Goal: Download file/media

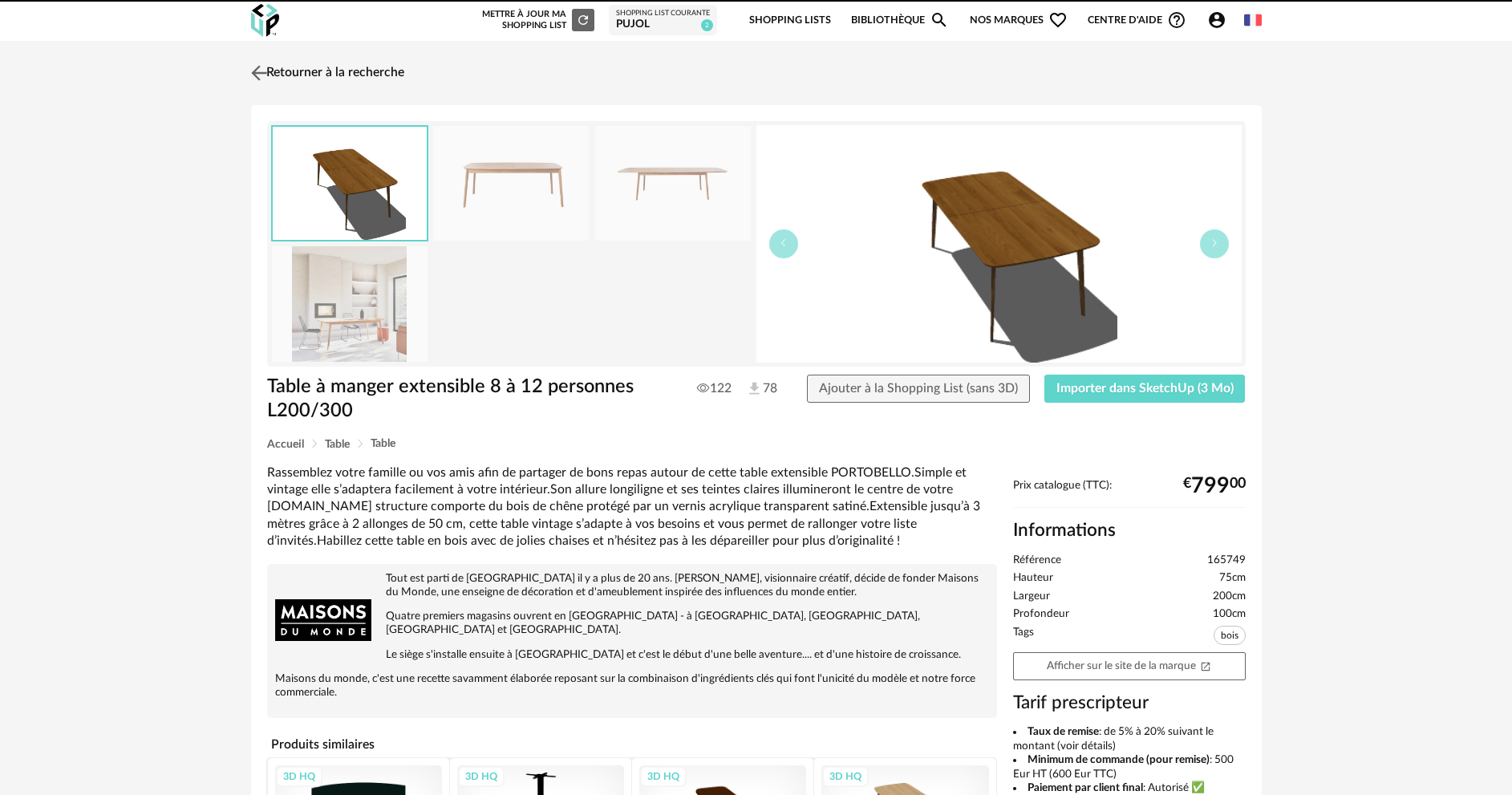
click at [258, 78] on img at bounding box center [259, 73] width 23 height 23
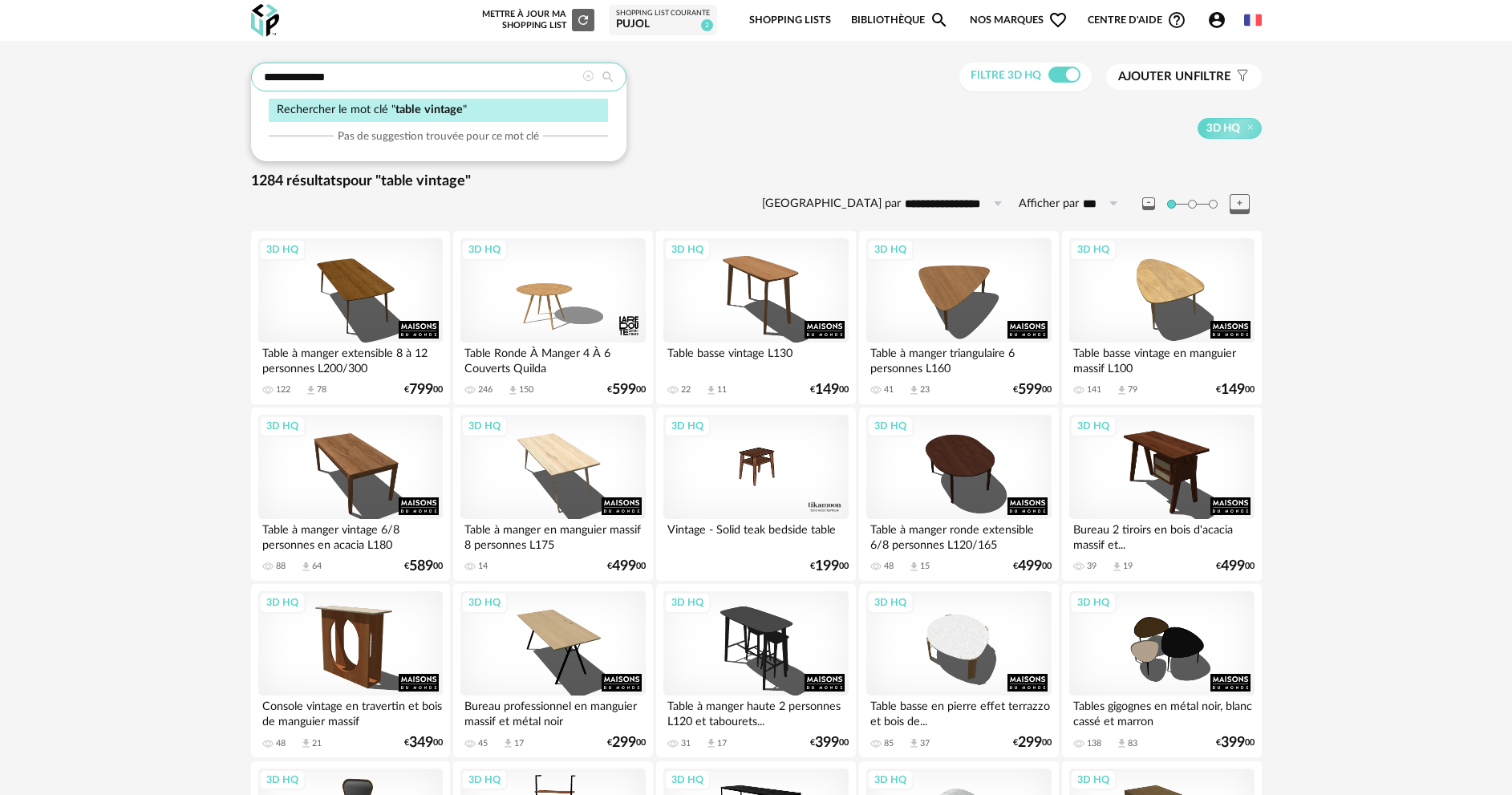
drag, startPoint x: 345, startPoint y: 85, endPoint x: 164, endPoint y: 74, distance: 181.3
type input "******"
type input "**********"
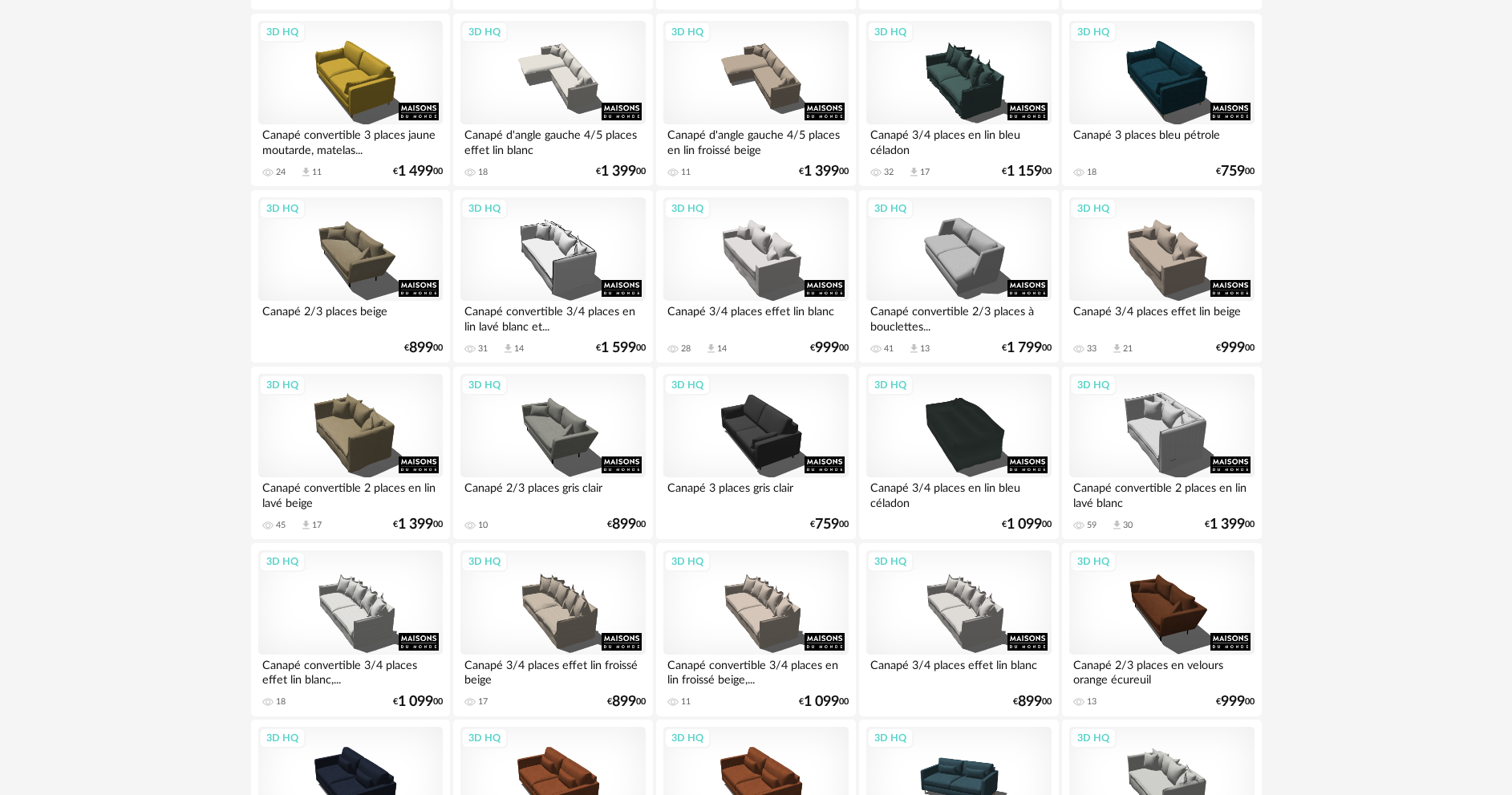
scroll to position [3072, 0]
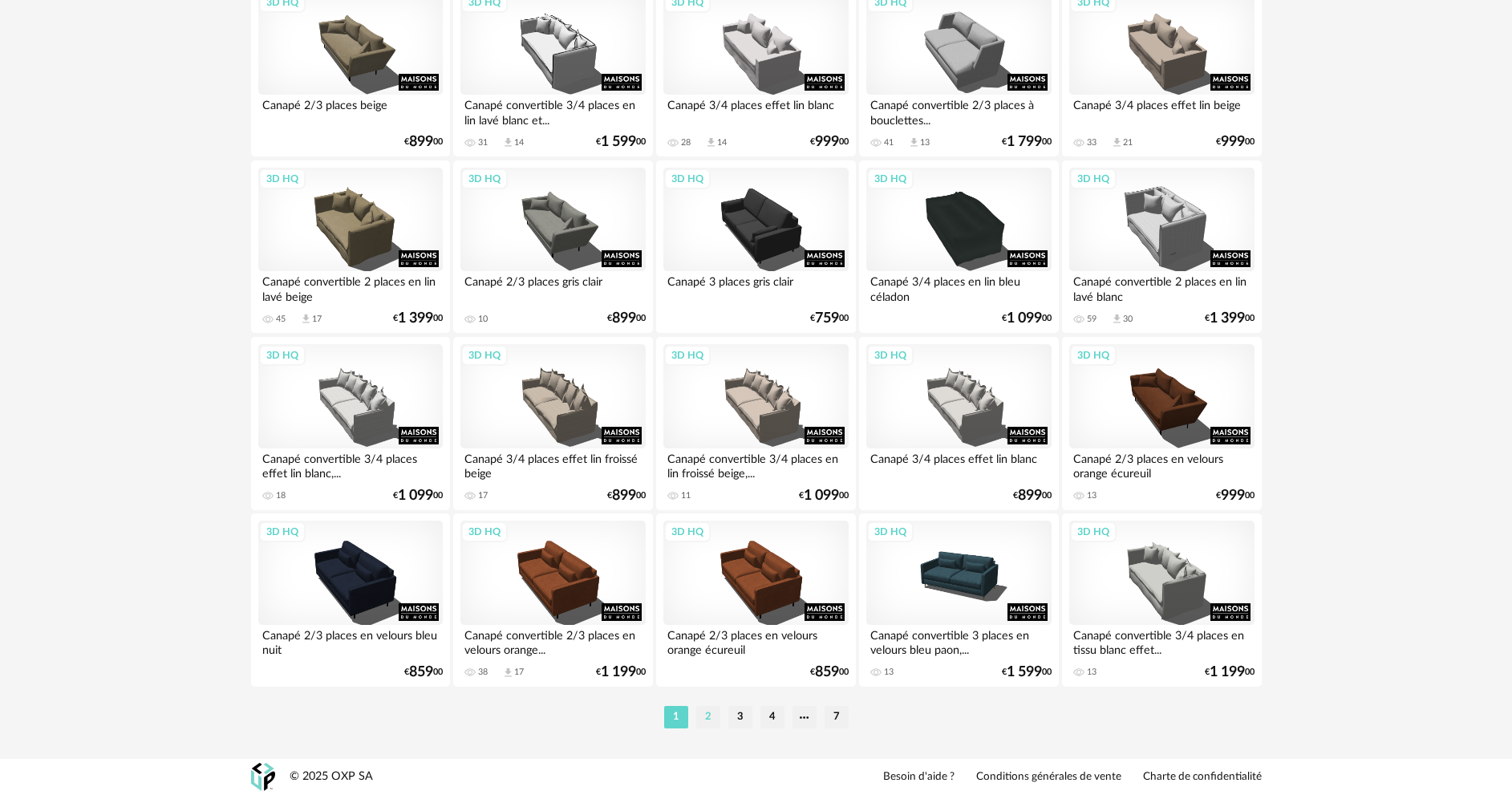
click at [714, 714] on li "2" at bounding box center [707, 716] width 24 height 22
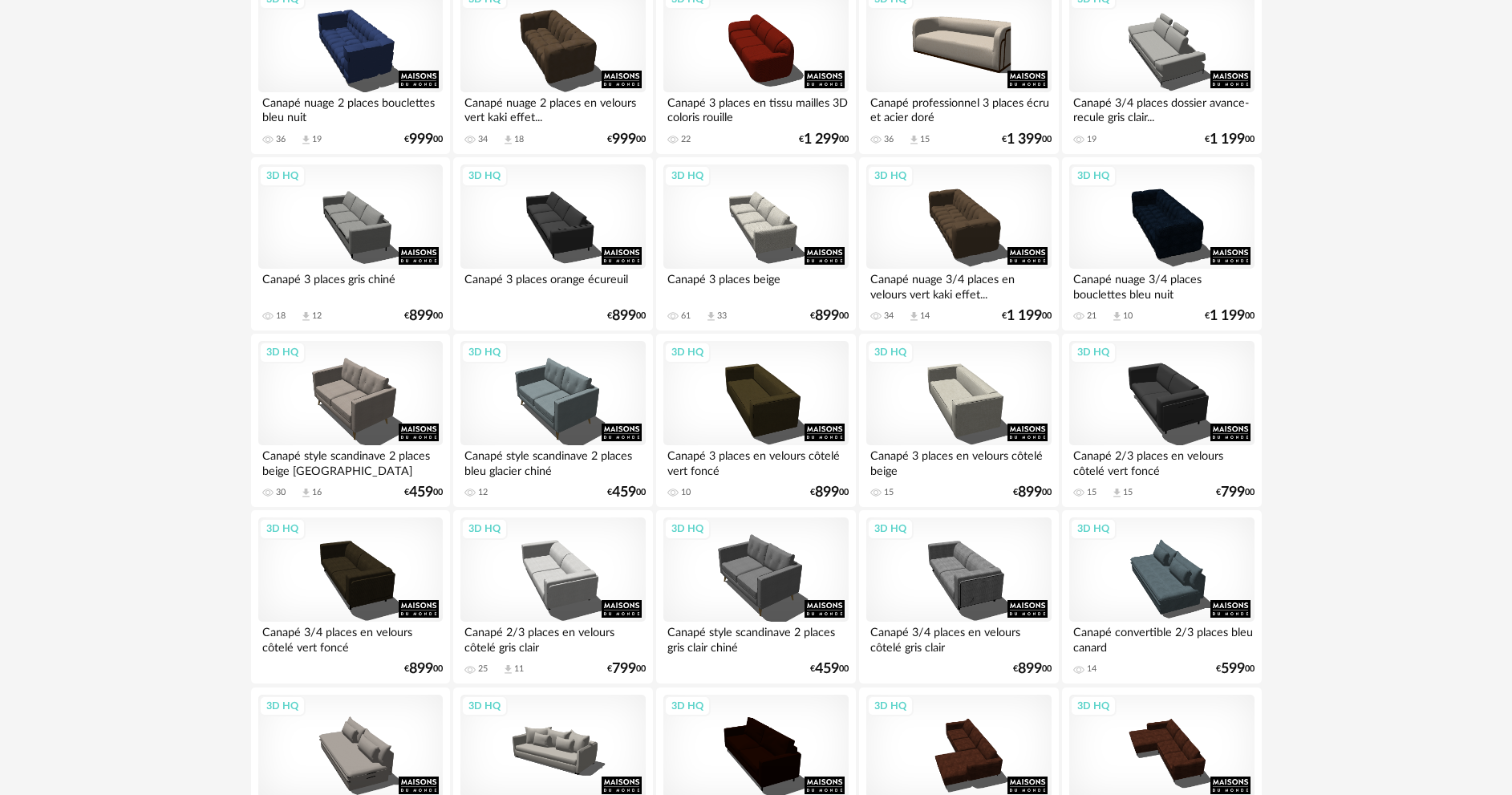
scroll to position [1860, 0]
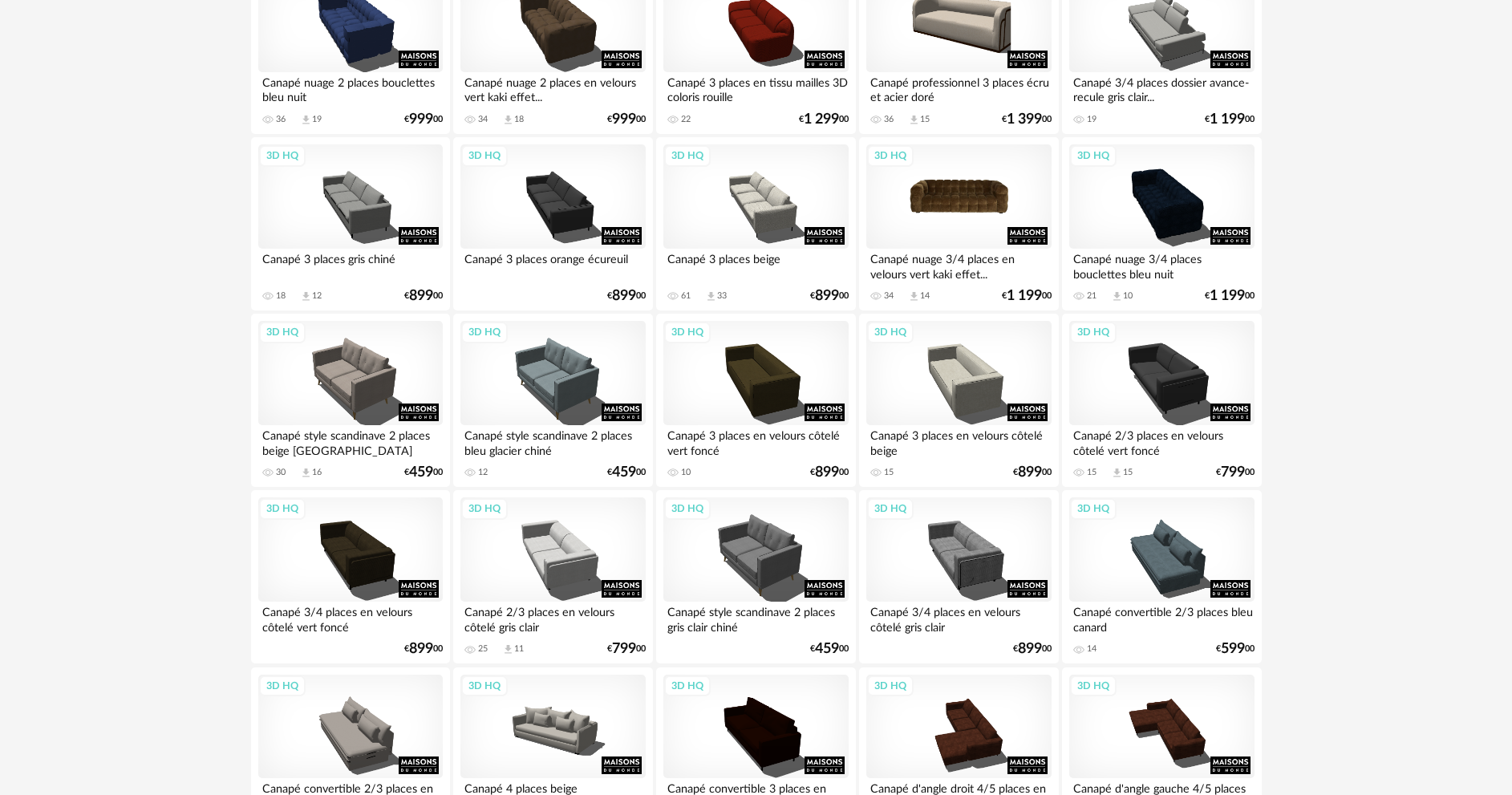
click at [988, 201] on div "3D HQ" at bounding box center [959, 196] width 184 height 104
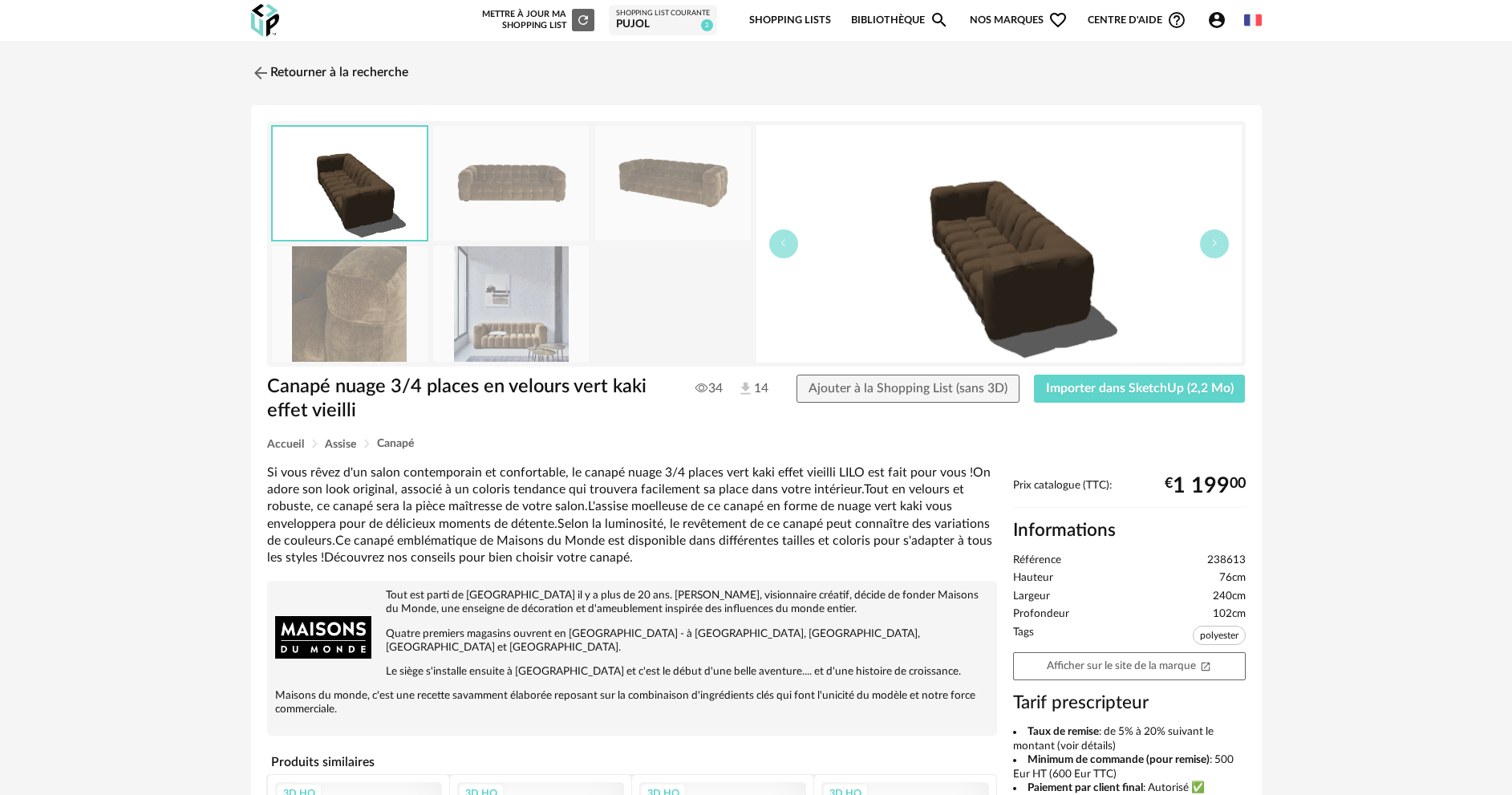
click at [514, 331] on img at bounding box center [510, 304] width 155 height 115
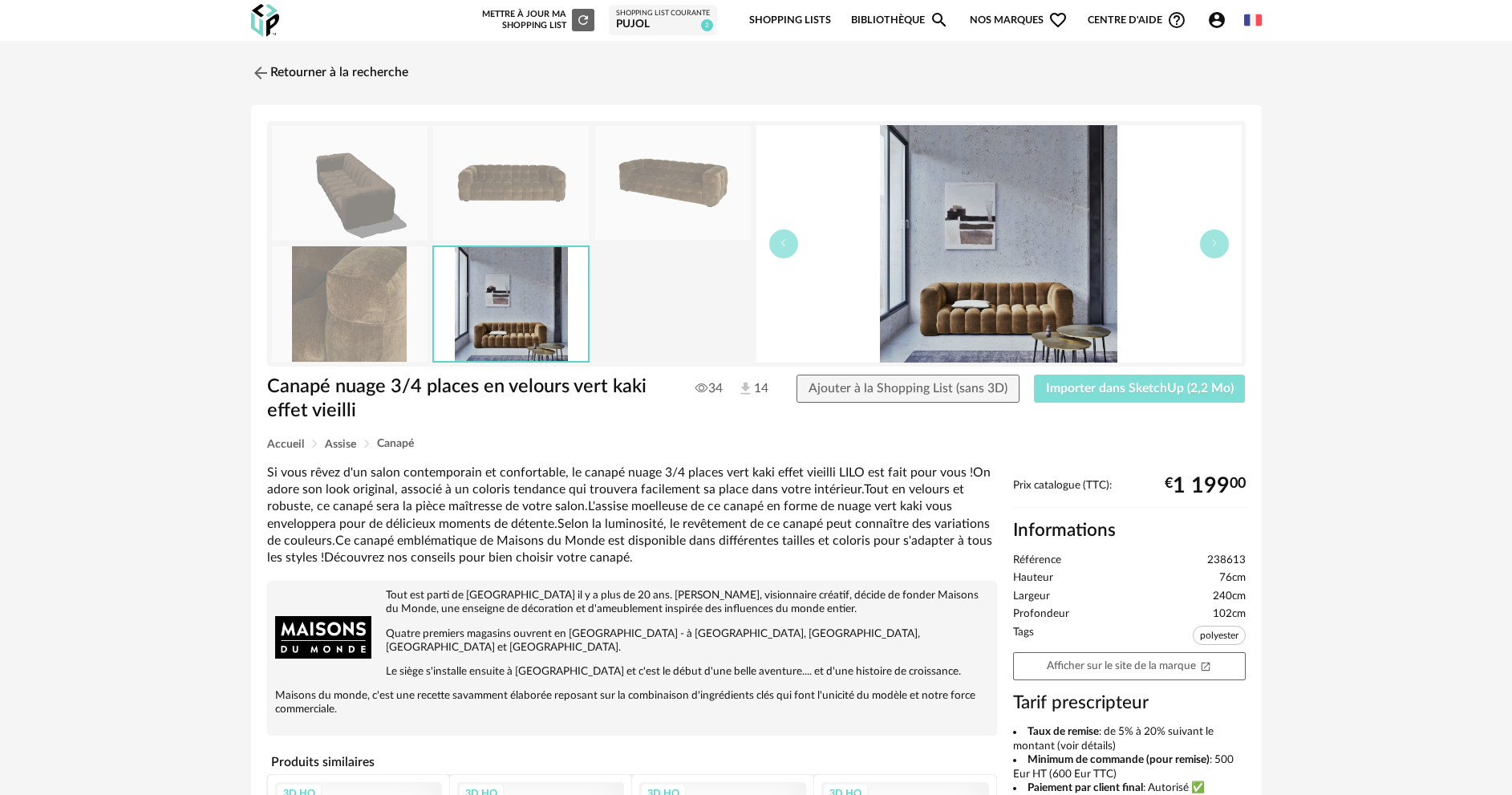
click at [1101, 390] on span "Importer dans SketchUp (2,2 Mo)" at bounding box center [1139, 387] width 187 height 13
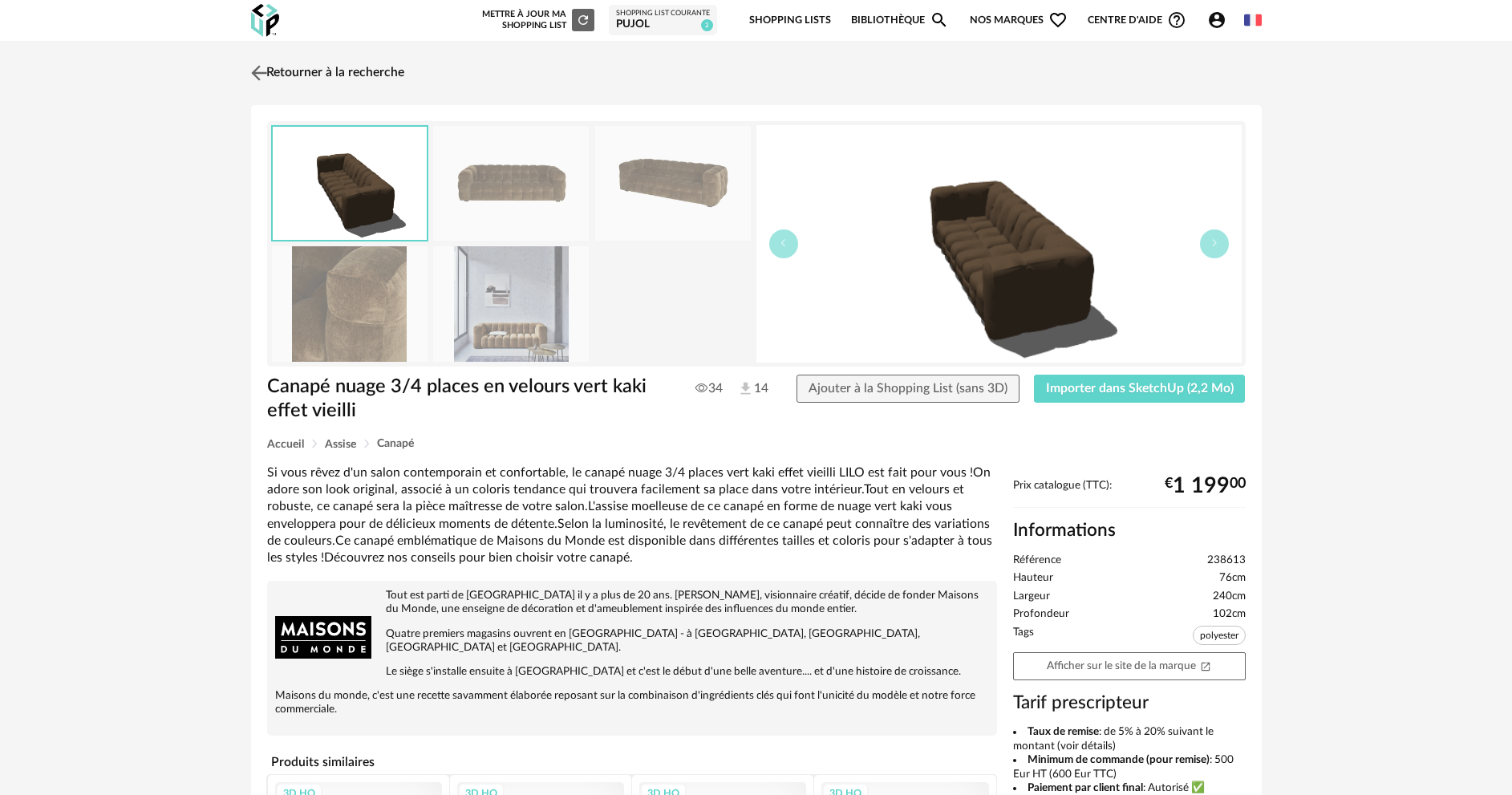
click at [256, 75] on img at bounding box center [259, 73] width 23 height 23
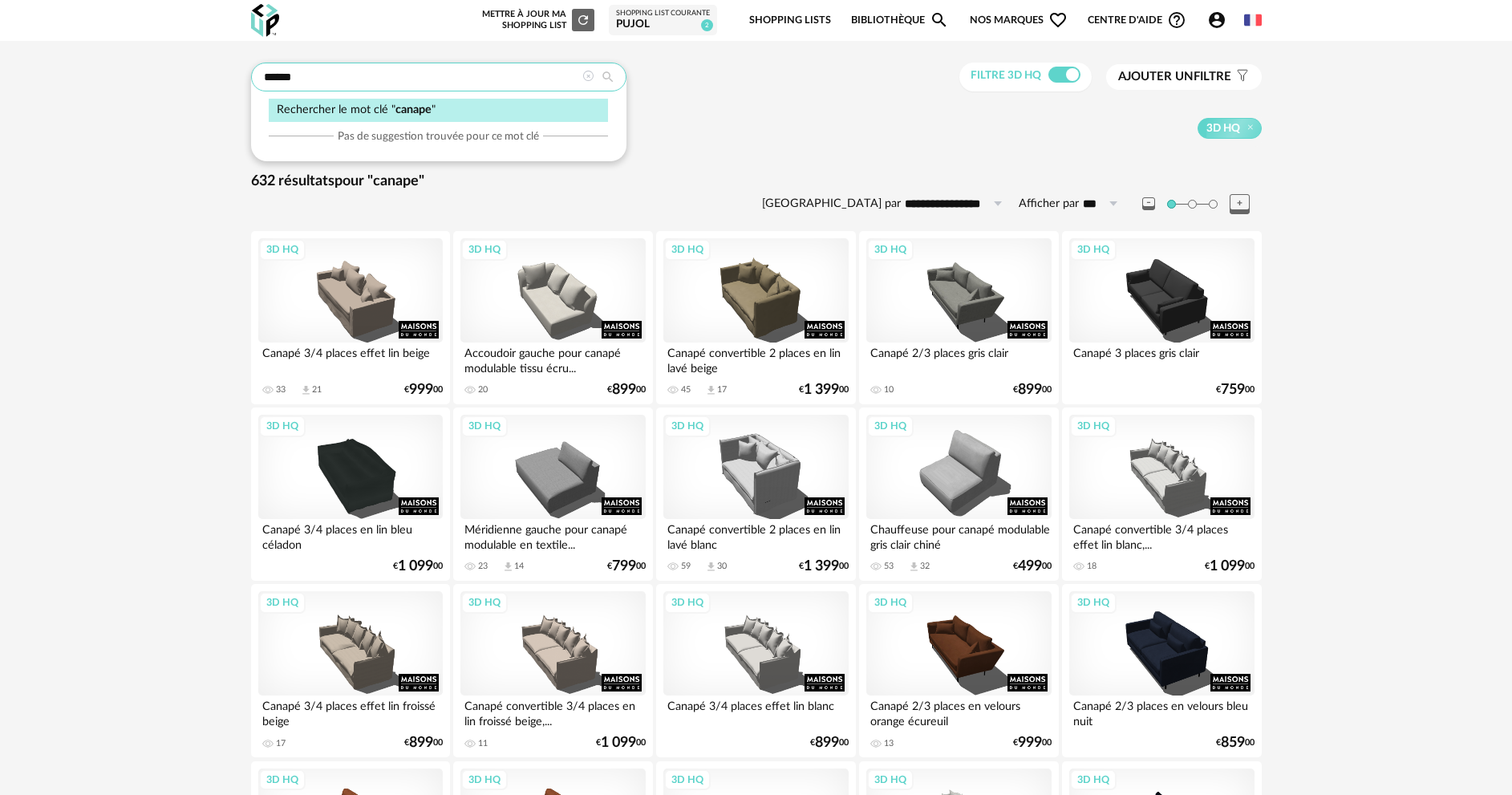
drag, startPoint x: 360, startPoint y: 77, endPoint x: 211, endPoint y: 62, distance: 149.8
type input "**********"
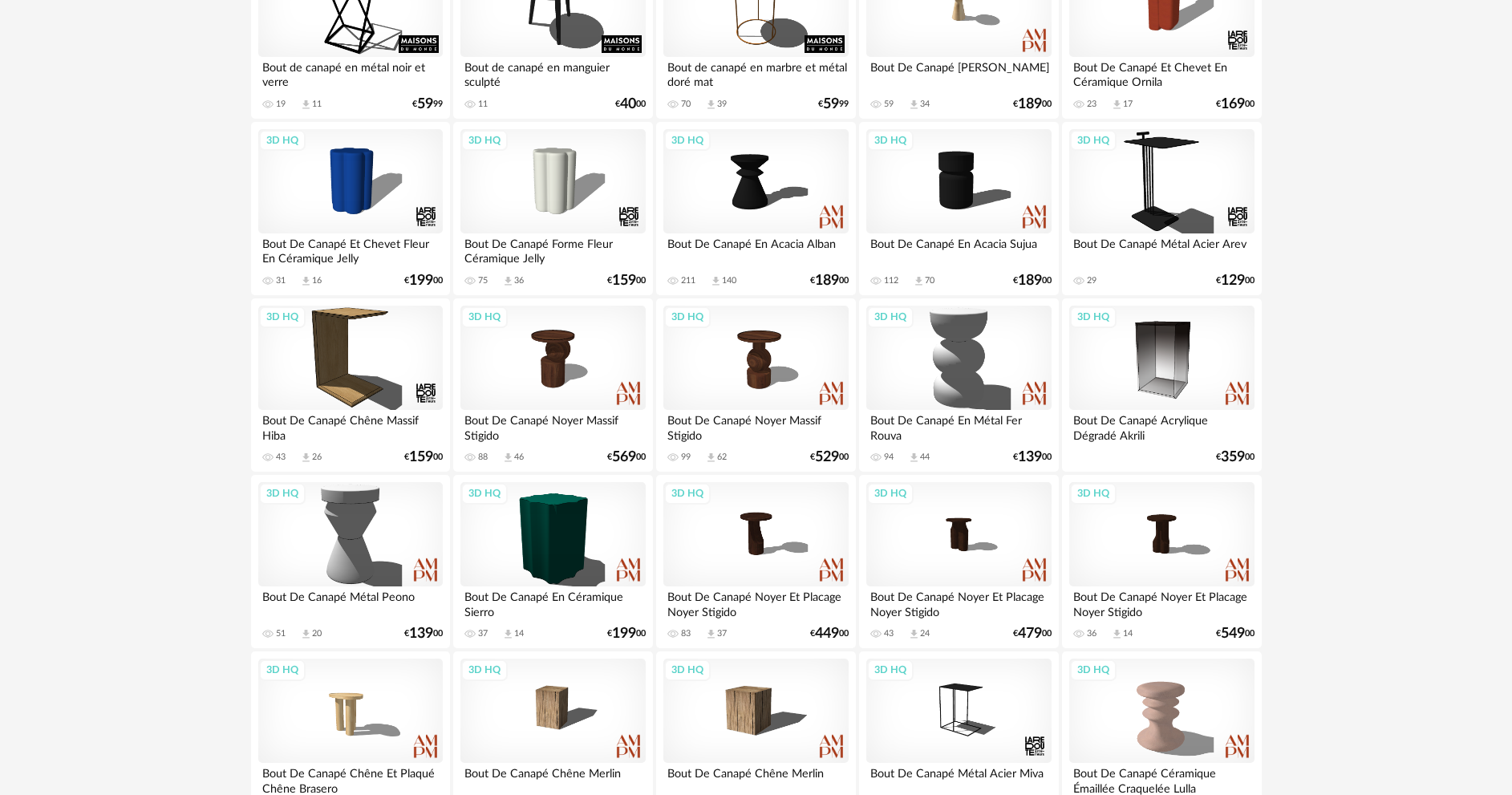
scroll to position [1706, 0]
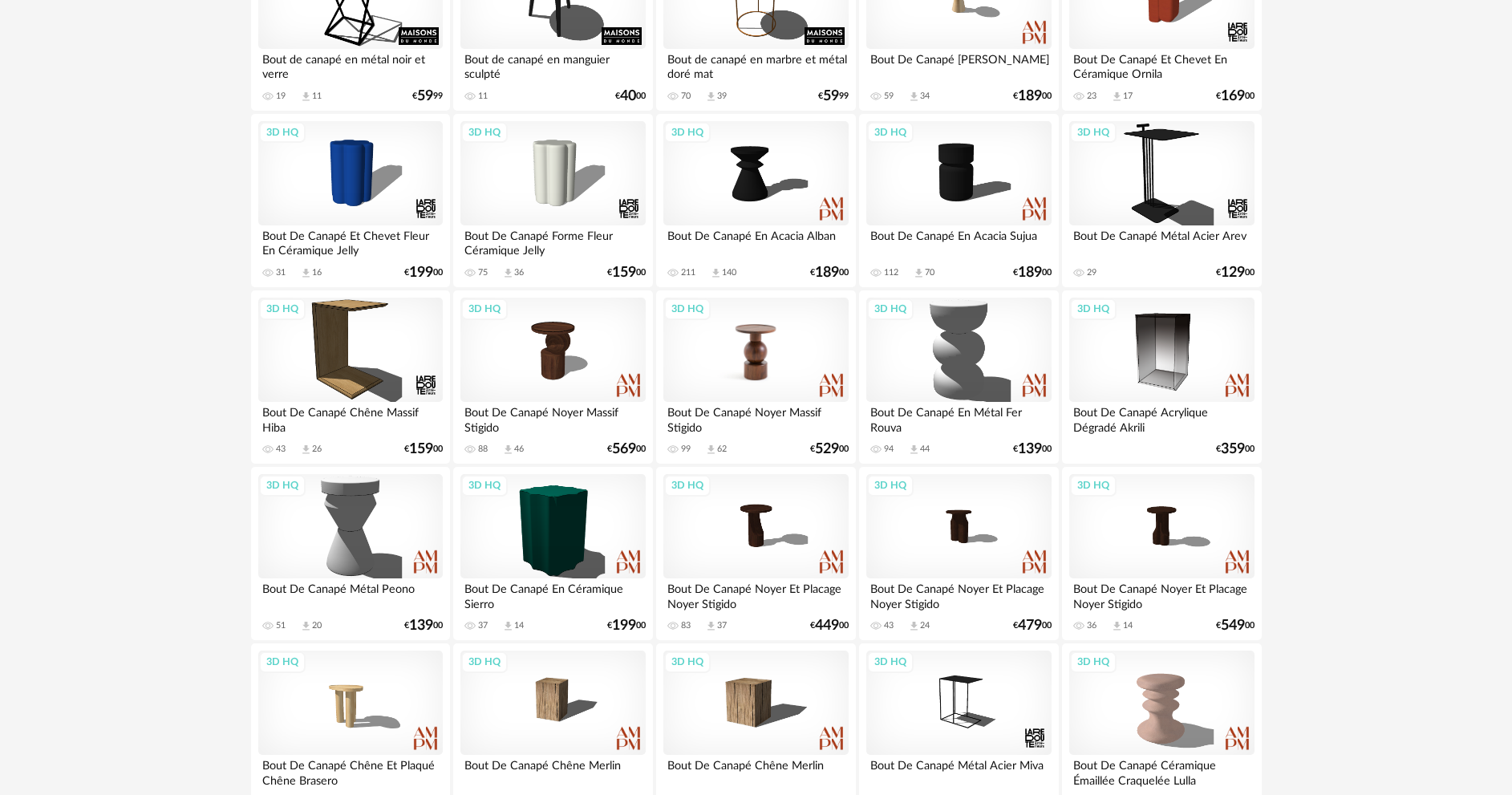
click at [767, 367] on div "3D HQ" at bounding box center [755, 349] width 184 height 104
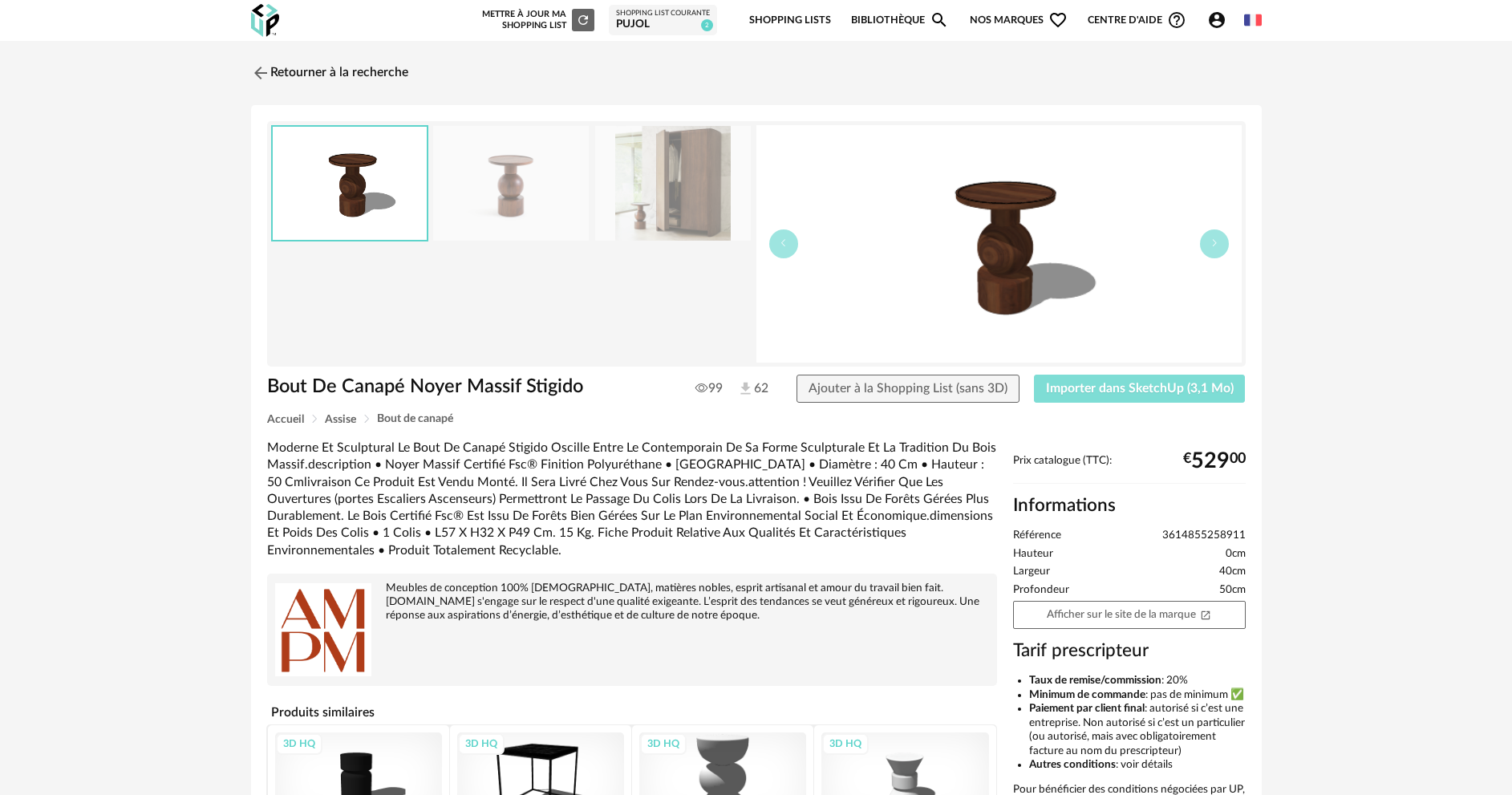
click at [1132, 389] on span "Importer dans SketchUp (3,1 Mo)" at bounding box center [1139, 387] width 187 height 13
